Goal: Navigation & Orientation: Find specific page/section

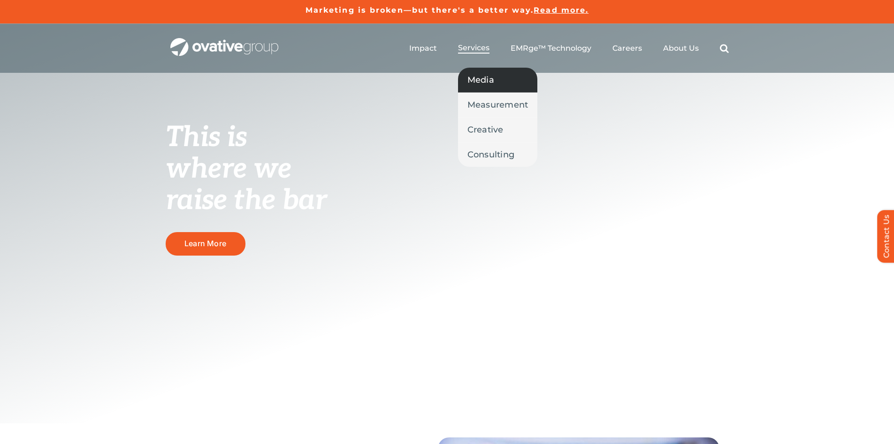
click at [490, 82] on span "Media" at bounding box center [481, 79] width 27 height 13
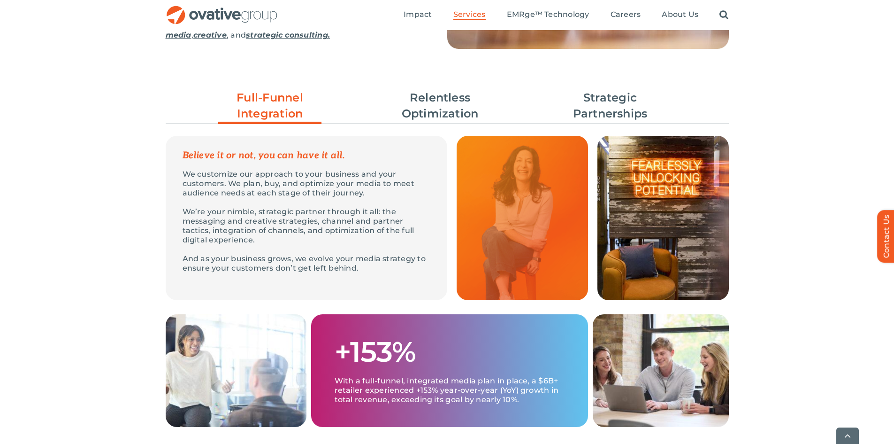
scroll to position [282, 0]
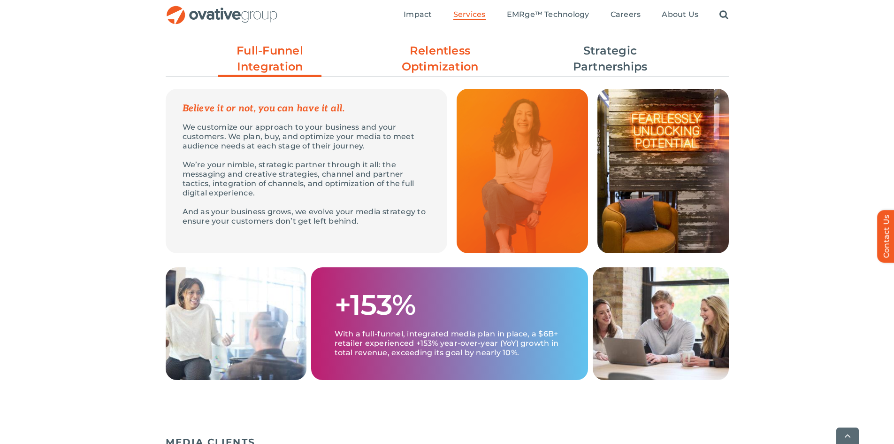
click at [425, 69] on link "Relentless Optimization" at bounding box center [440, 59] width 103 height 32
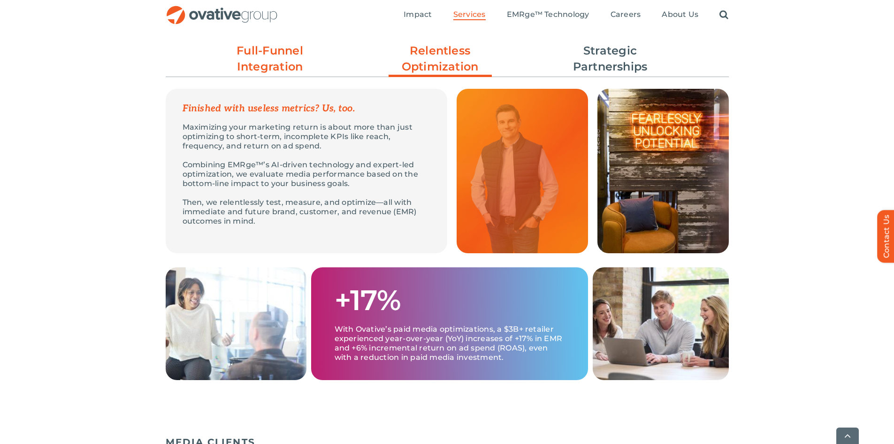
click at [275, 56] on link "Full-Funnel Integration" at bounding box center [269, 59] width 103 height 32
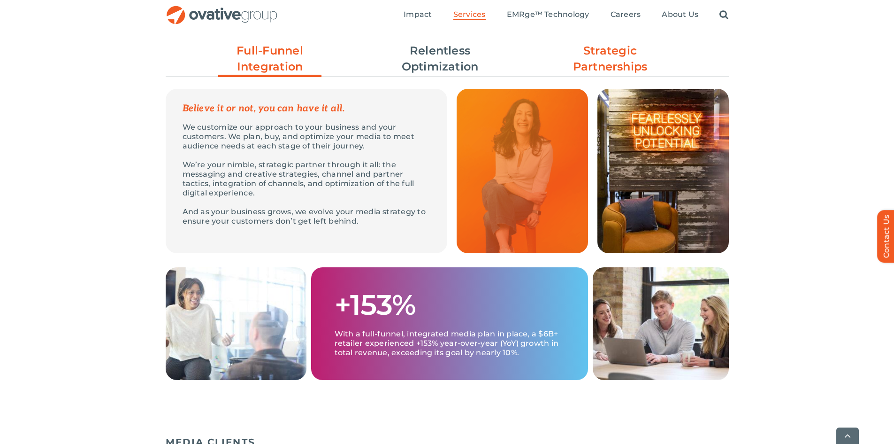
click at [606, 61] on link "Strategic Partnerships" at bounding box center [610, 59] width 103 height 32
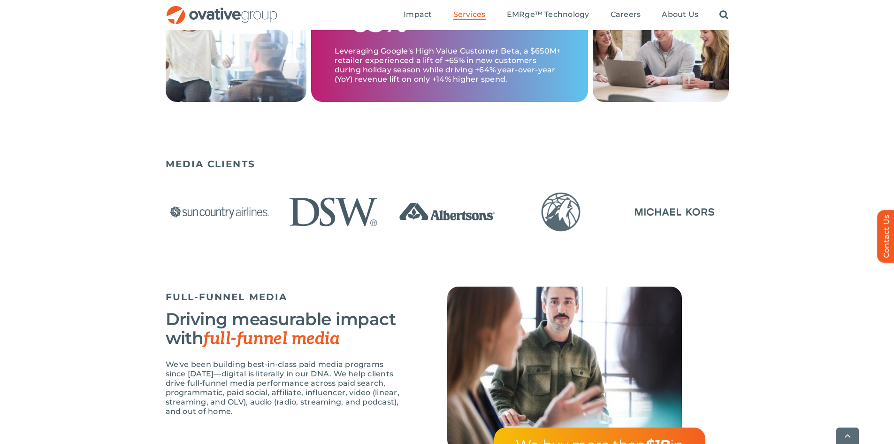
scroll to position [563, 0]
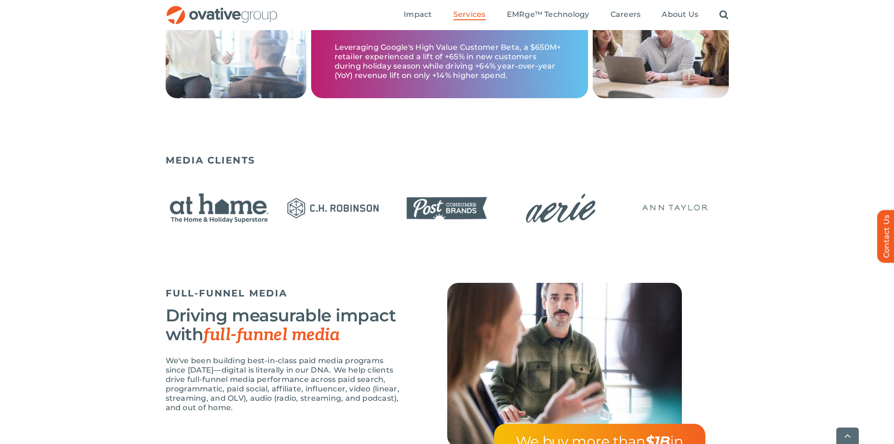
click at [303, 181] on div "MEDIA CLIENTS" at bounding box center [447, 202] width 563 height 105
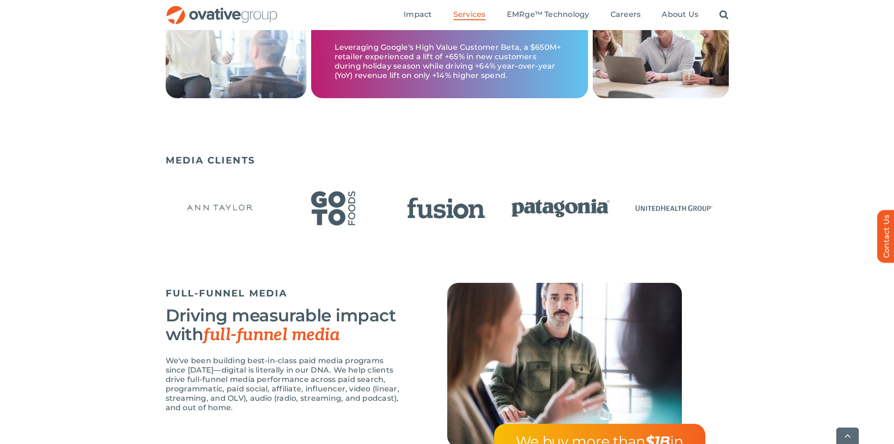
click at [254, 168] on div "MEDIA CLIENTS" at bounding box center [447, 202] width 563 height 105
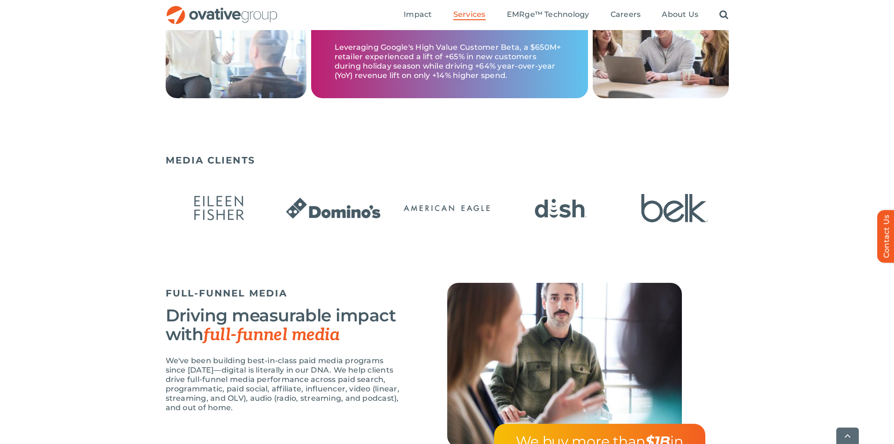
click at [296, 172] on div "MEDIA CLIENTS" at bounding box center [447, 202] width 563 height 105
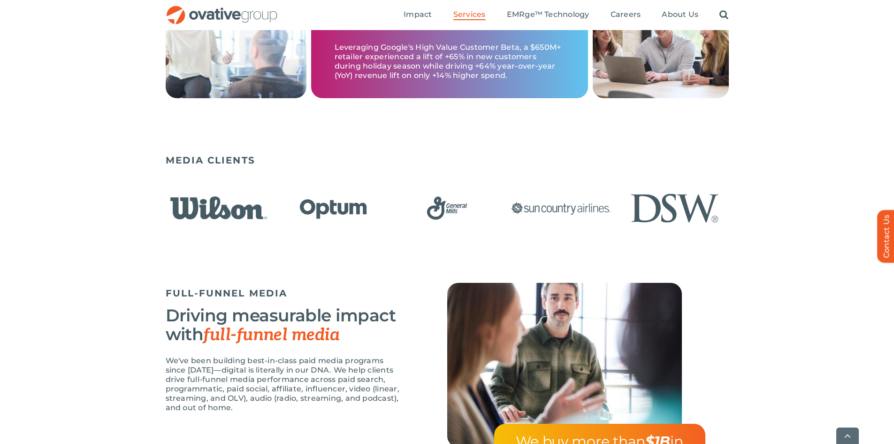
click at [280, 174] on div "MEDIA CLIENTS" at bounding box center [447, 202] width 563 height 105
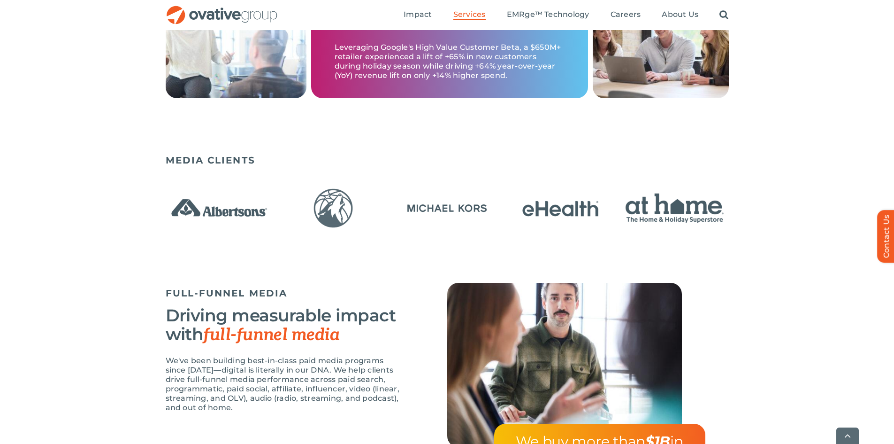
click at [307, 171] on div "MEDIA CLIENTS" at bounding box center [447, 202] width 563 height 105
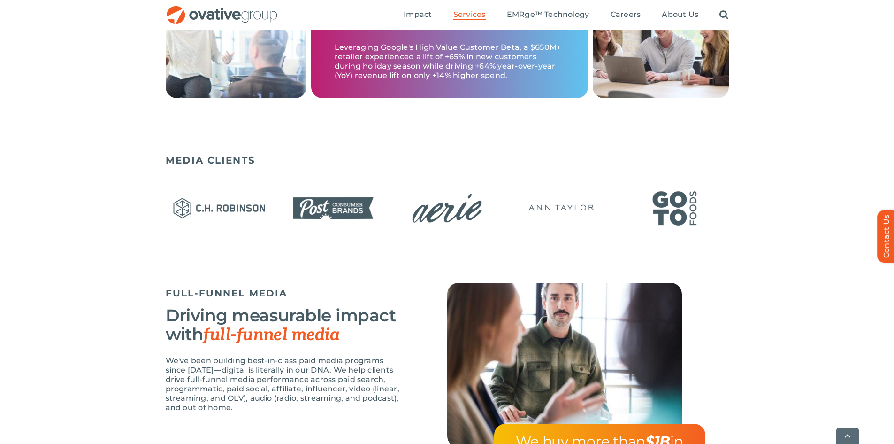
click at [393, 203] on div at bounding box center [447, 209] width 563 height 54
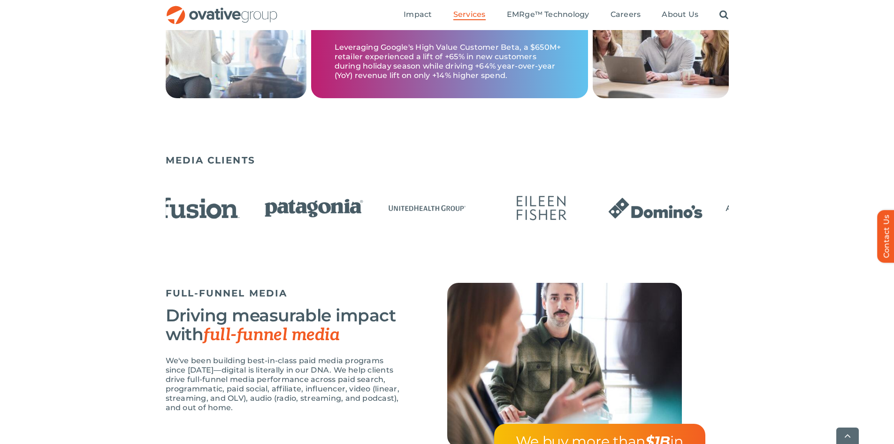
click at [488, 200] on img "23 / 23" at bounding box center [542, 208] width 108 height 44
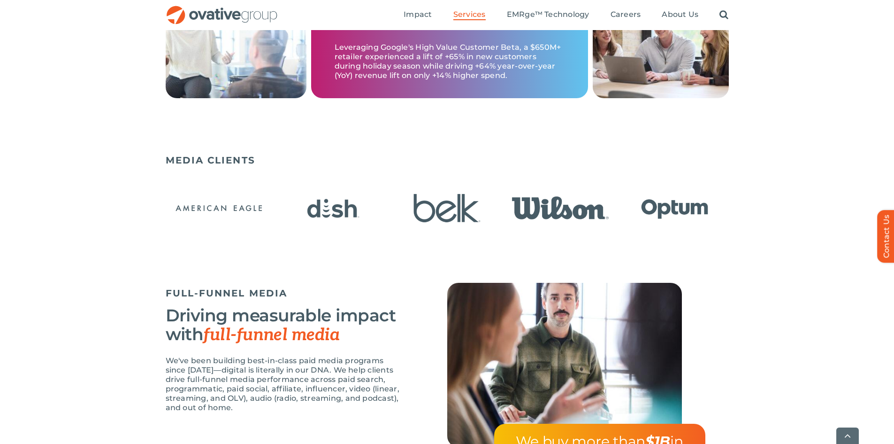
click at [507, 205] on img "5 / 23" at bounding box center [561, 208] width 108 height 44
click at [267, 169] on div "MEDIA CLIENTS" at bounding box center [447, 202] width 563 height 105
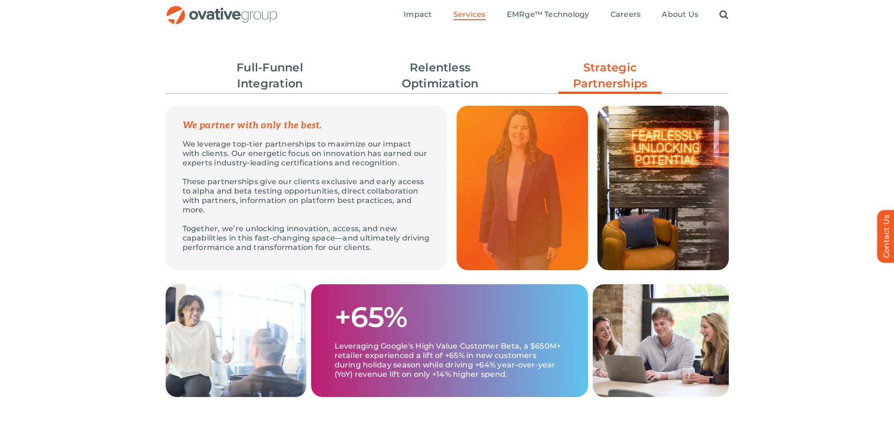
scroll to position [0, 0]
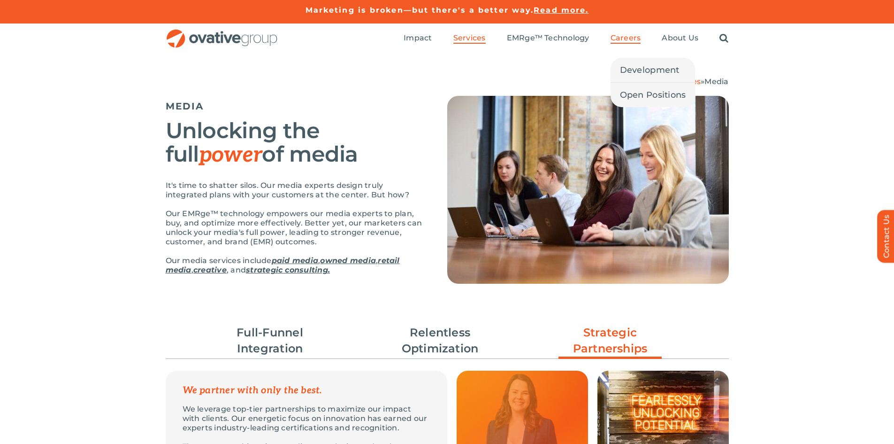
click at [617, 38] on span "Careers" at bounding box center [626, 37] width 31 height 9
